Goal: Find specific page/section: Find specific page/section

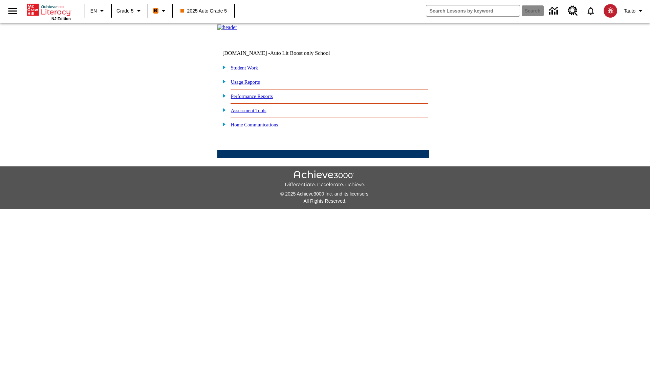
click at [249, 70] on link "Student Work" at bounding box center [244, 67] width 27 height 5
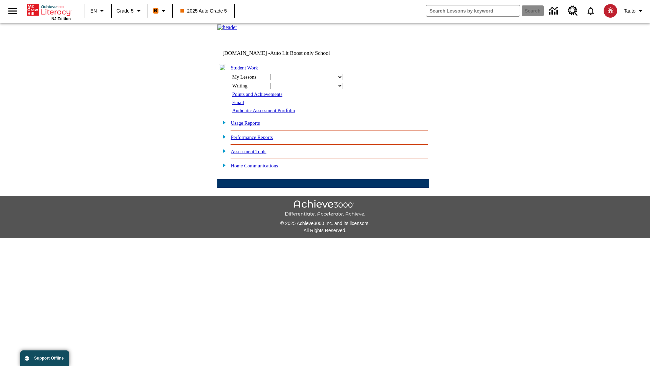
select select "/options/reports/?report_id=12&atype=22&section=2"
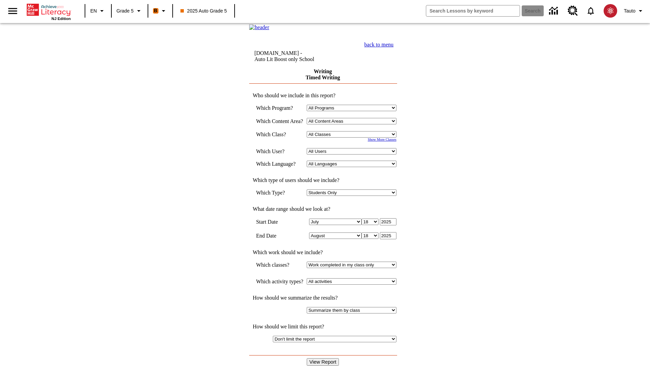
select select "11133131"
